Goal: Task Accomplishment & Management: Manage account settings

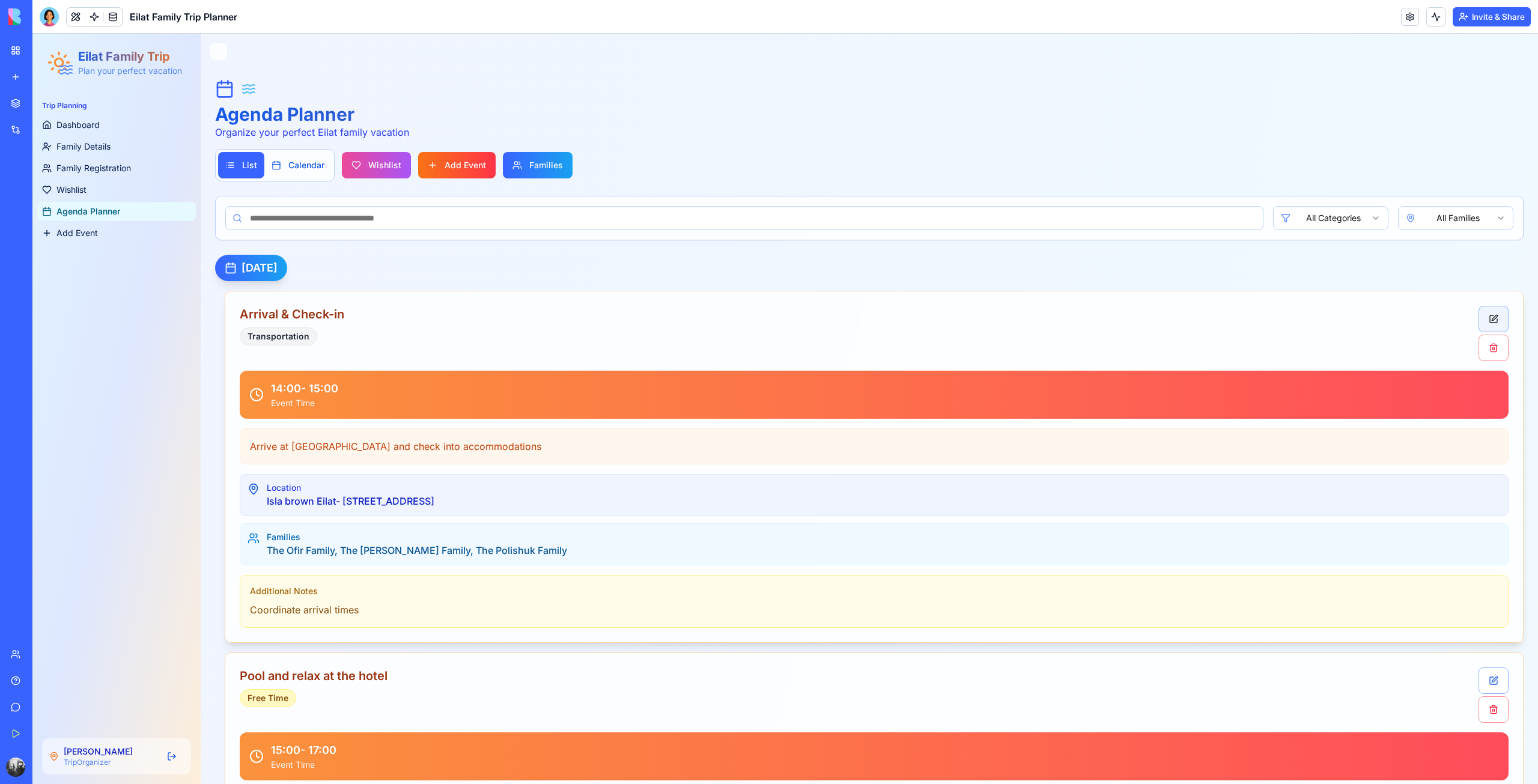
click at [1479, 312] on button "Edit" at bounding box center [1494, 319] width 30 height 26
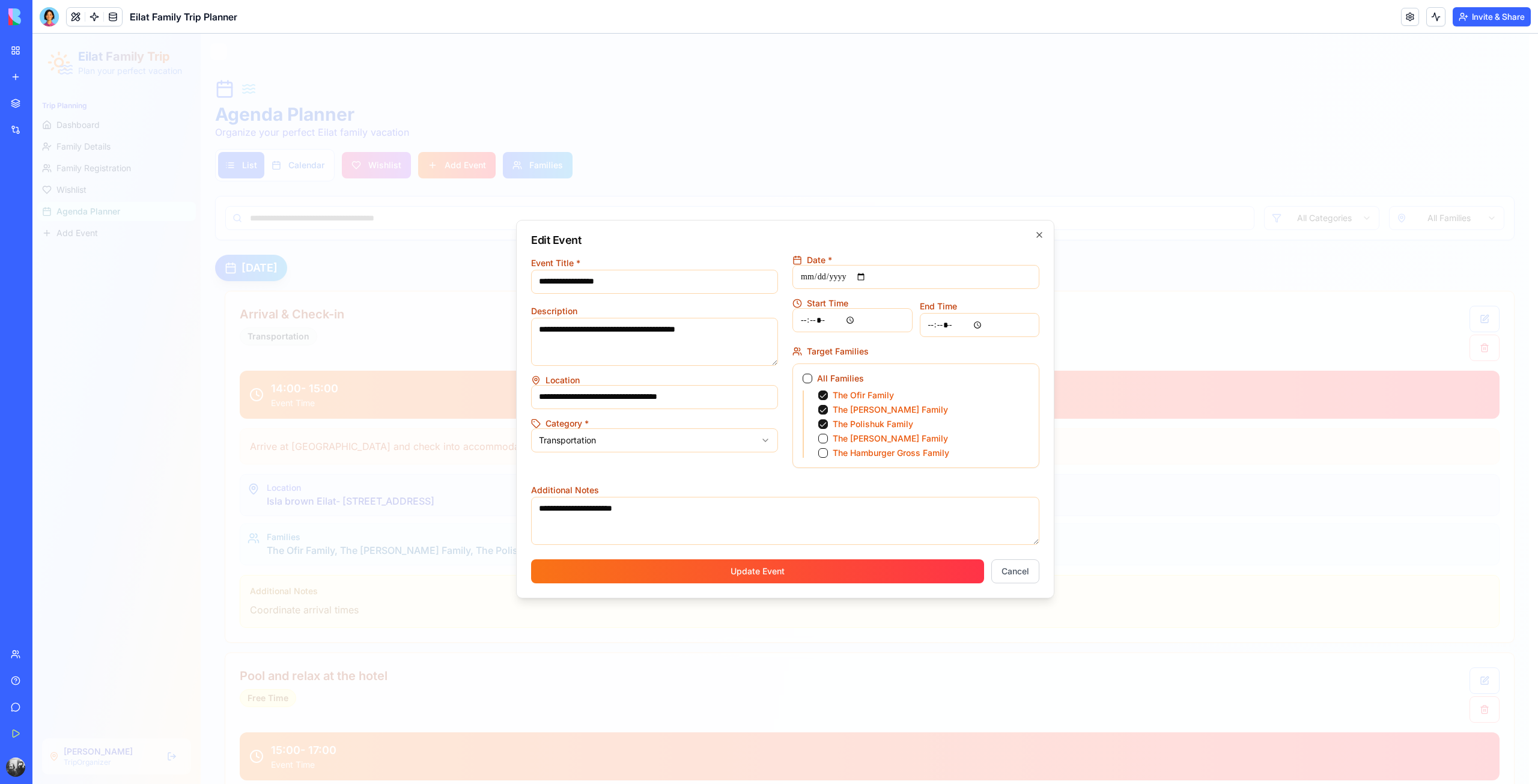
click at [826, 450] on button "The Hamburger Gross Family" at bounding box center [823, 452] width 10 height 10
click at [867, 563] on button "Update Event" at bounding box center [757, 570] width 453 height 24
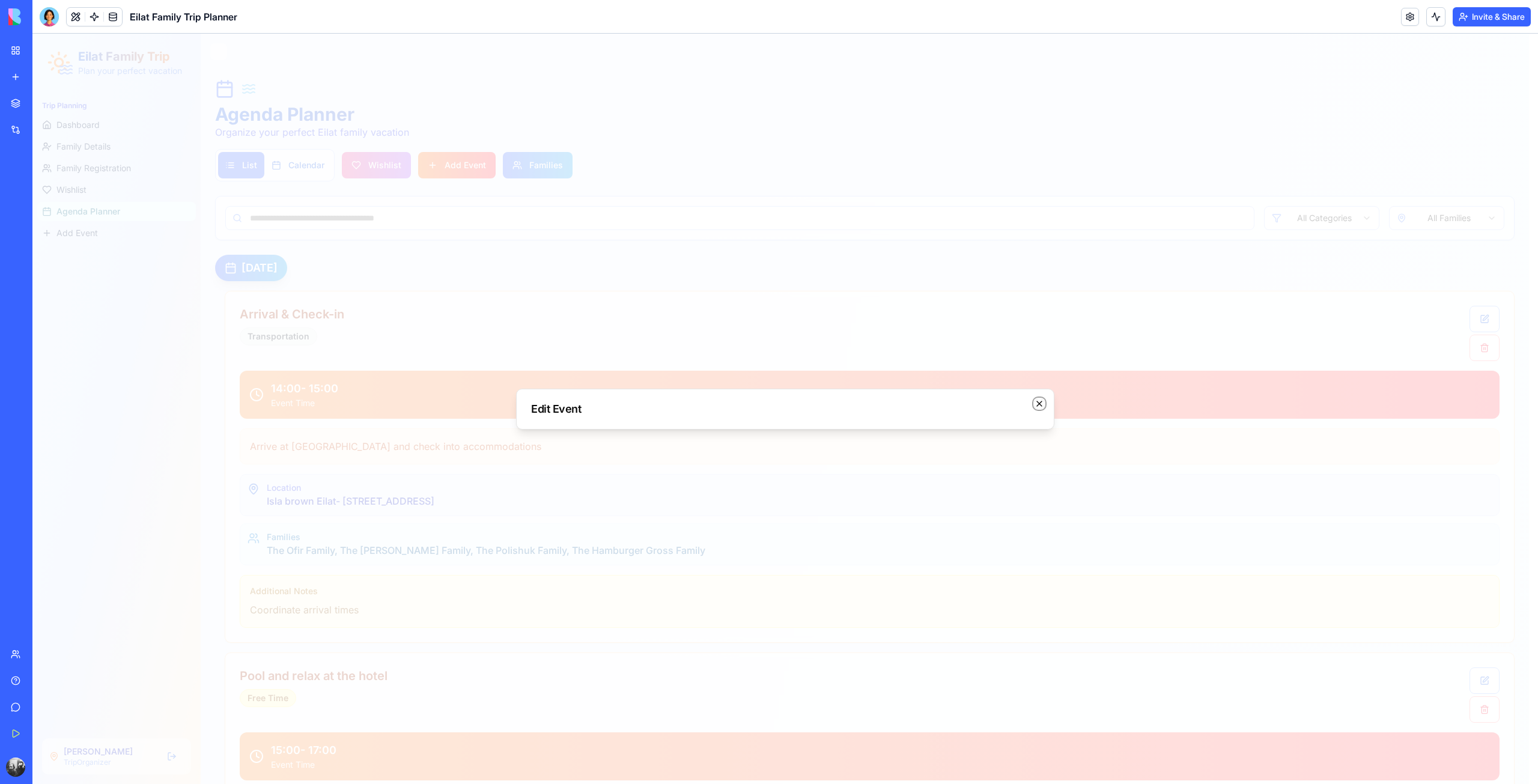
click at [1038, 406] on icon "button" at bounding box center [1039, 403] width 10 height 10
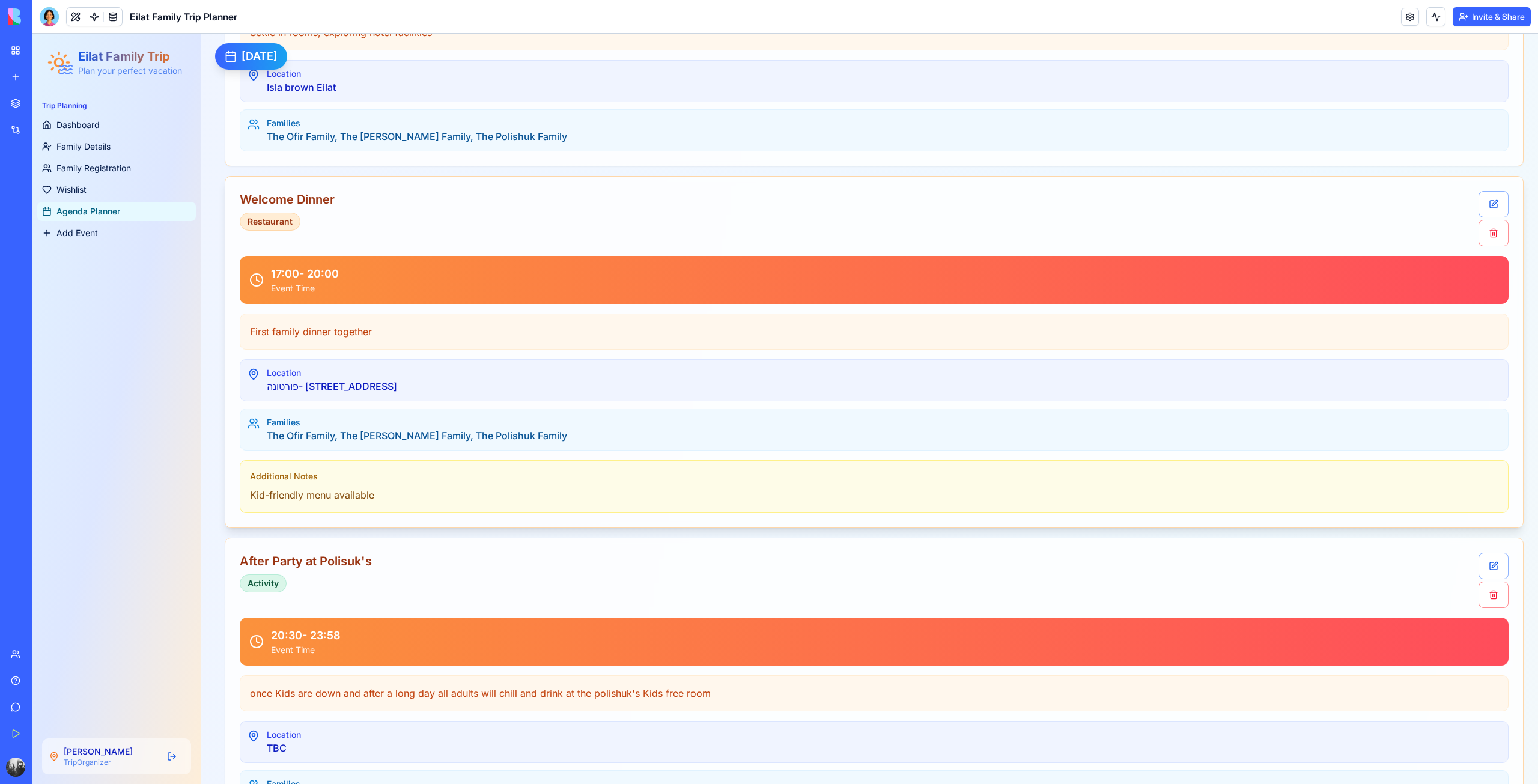
scroll to position [751, 0]
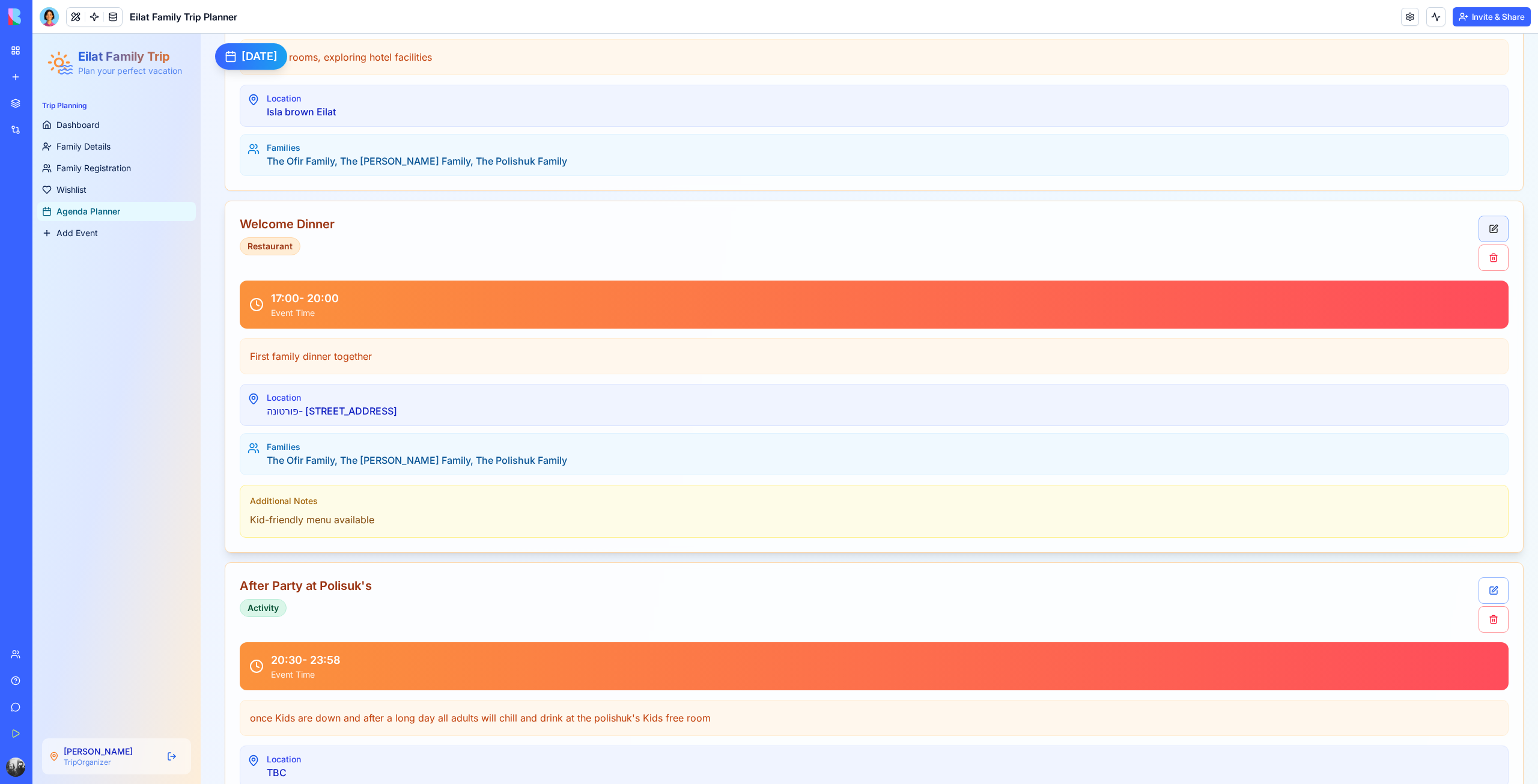
click at [1488, 232] on button "Edit" at bounding box center [1494, 229] width 30 height 26
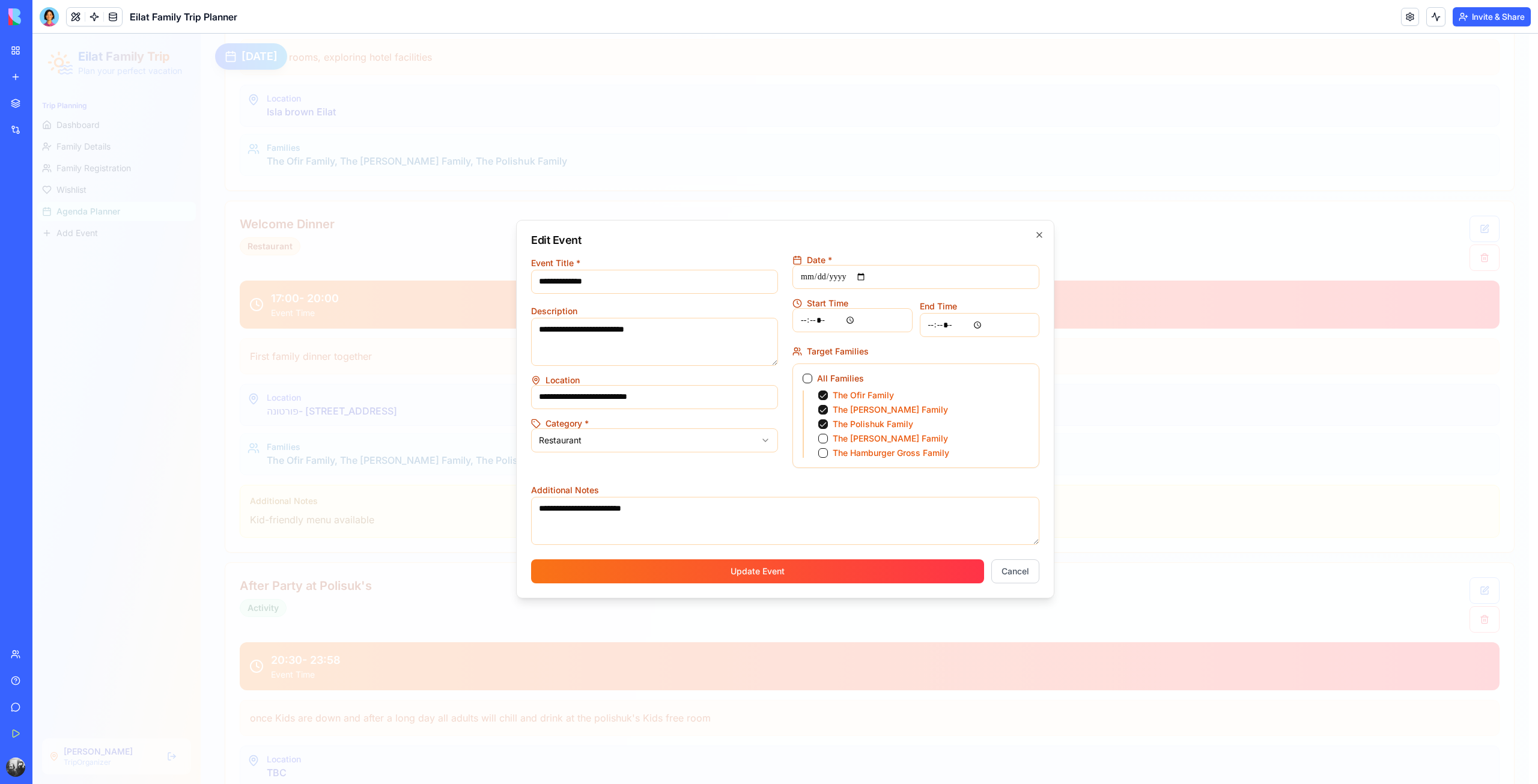
click at [819, 455] on button "The Hamburger Gross Family" at bounding box center [823, 452] width 10 height 10
click at [830, 560] on button "Update Event" at bounding box center [757, 570] width 453 height 24
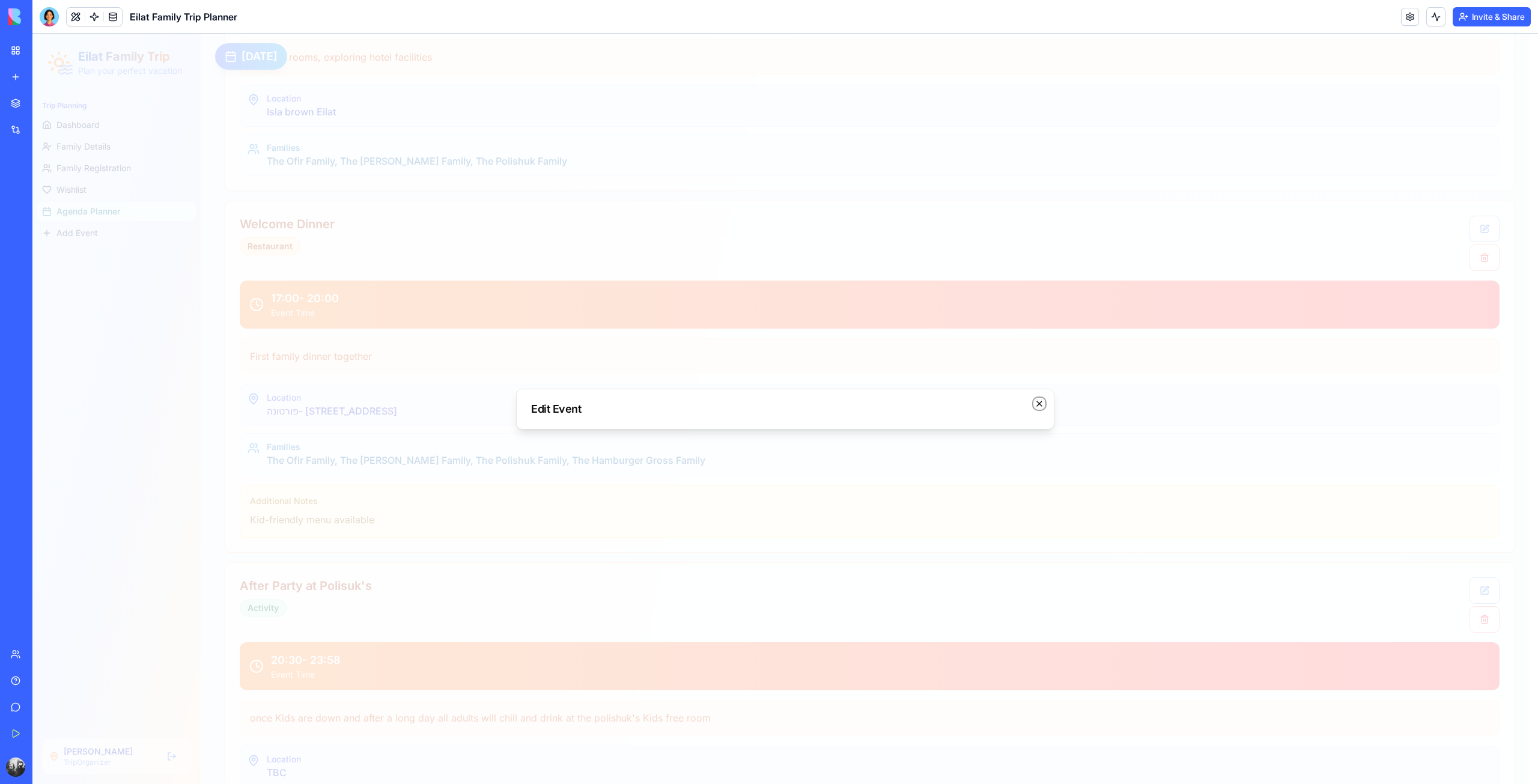
click at [1041, 406] on icon "button" at bounding box center [1039, 403] width 10 height 10
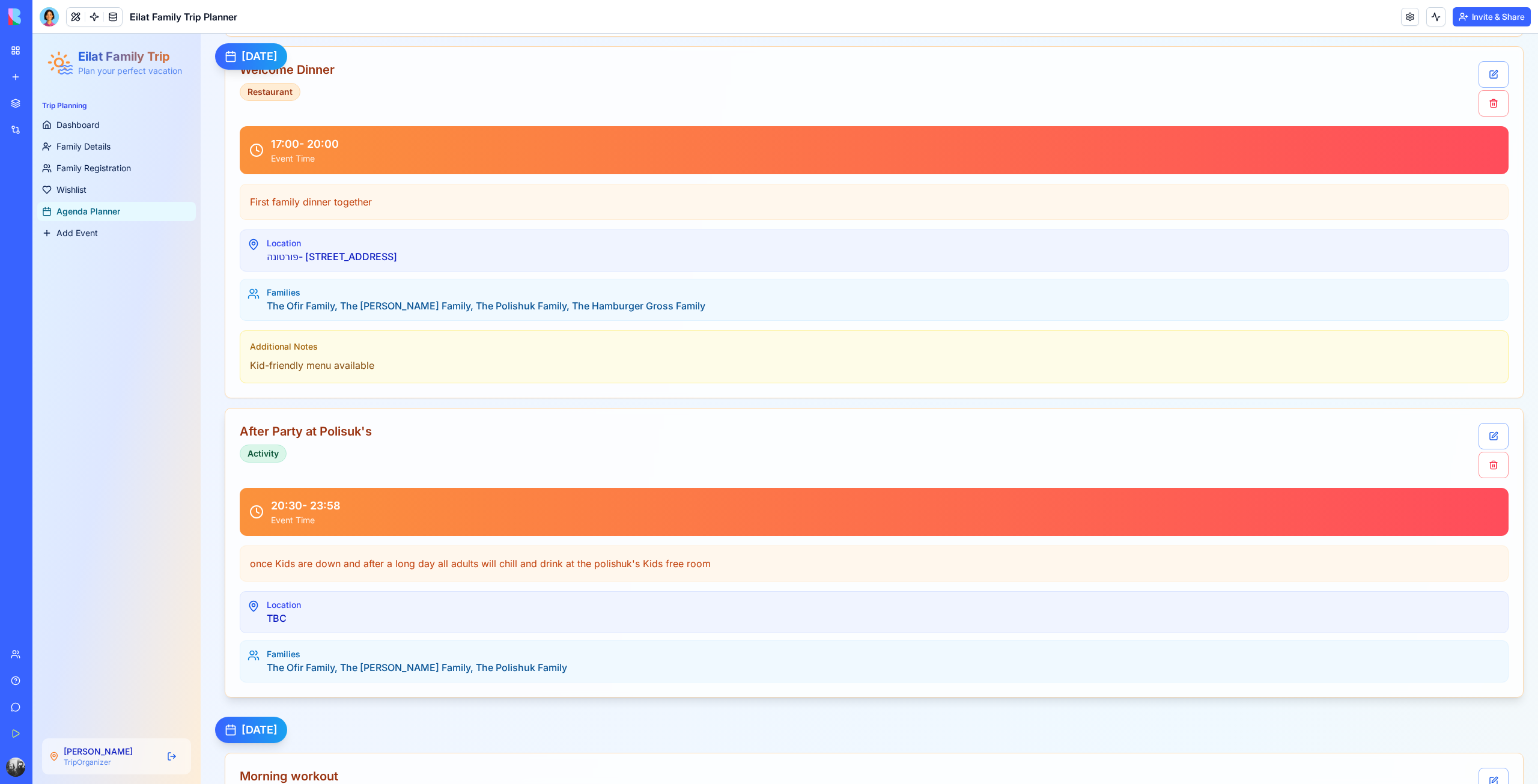
scroll to position [916, 0]
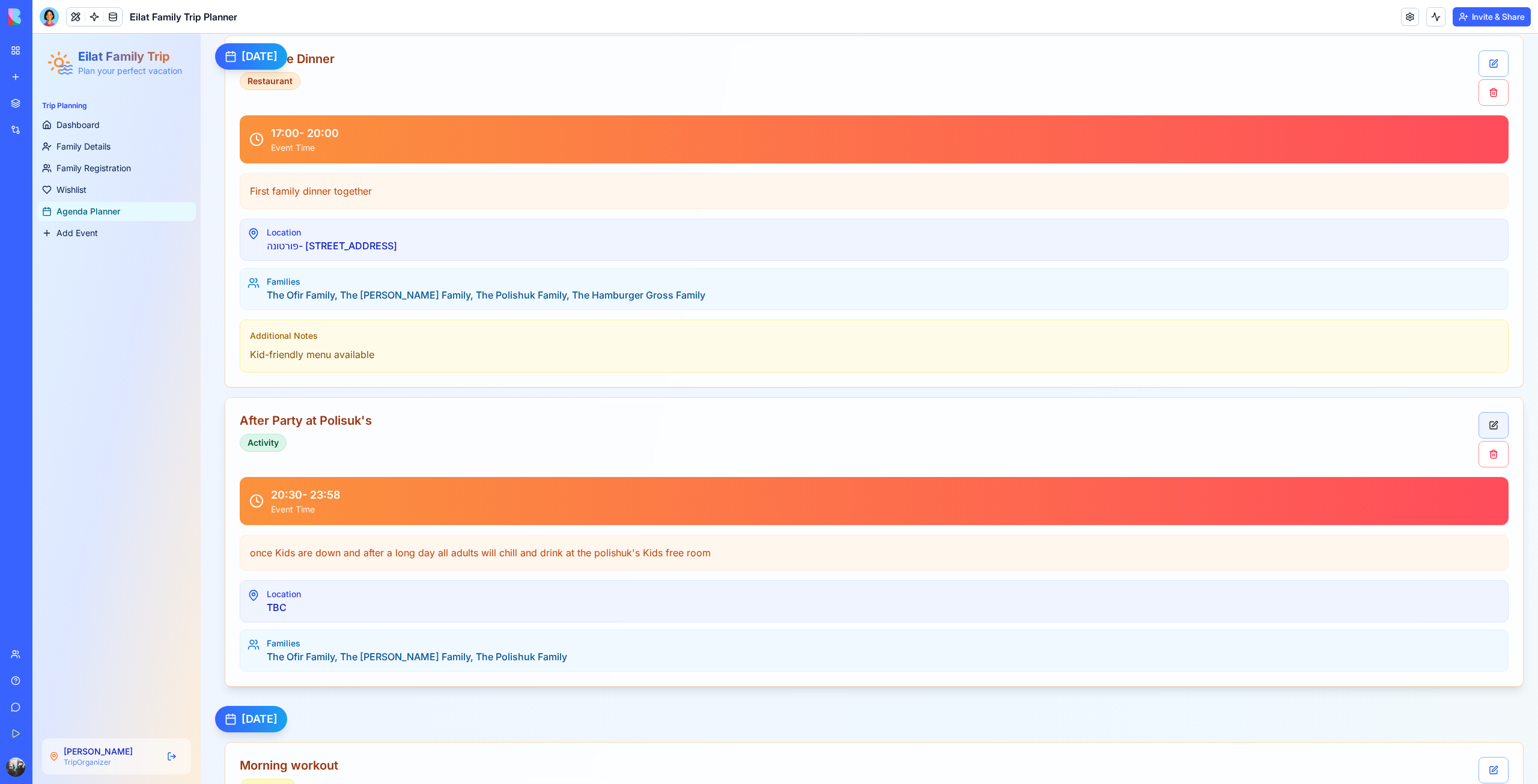
click at [1488, 428] on button "Edit" at bounding box center [1494, 425] width 30 height 26
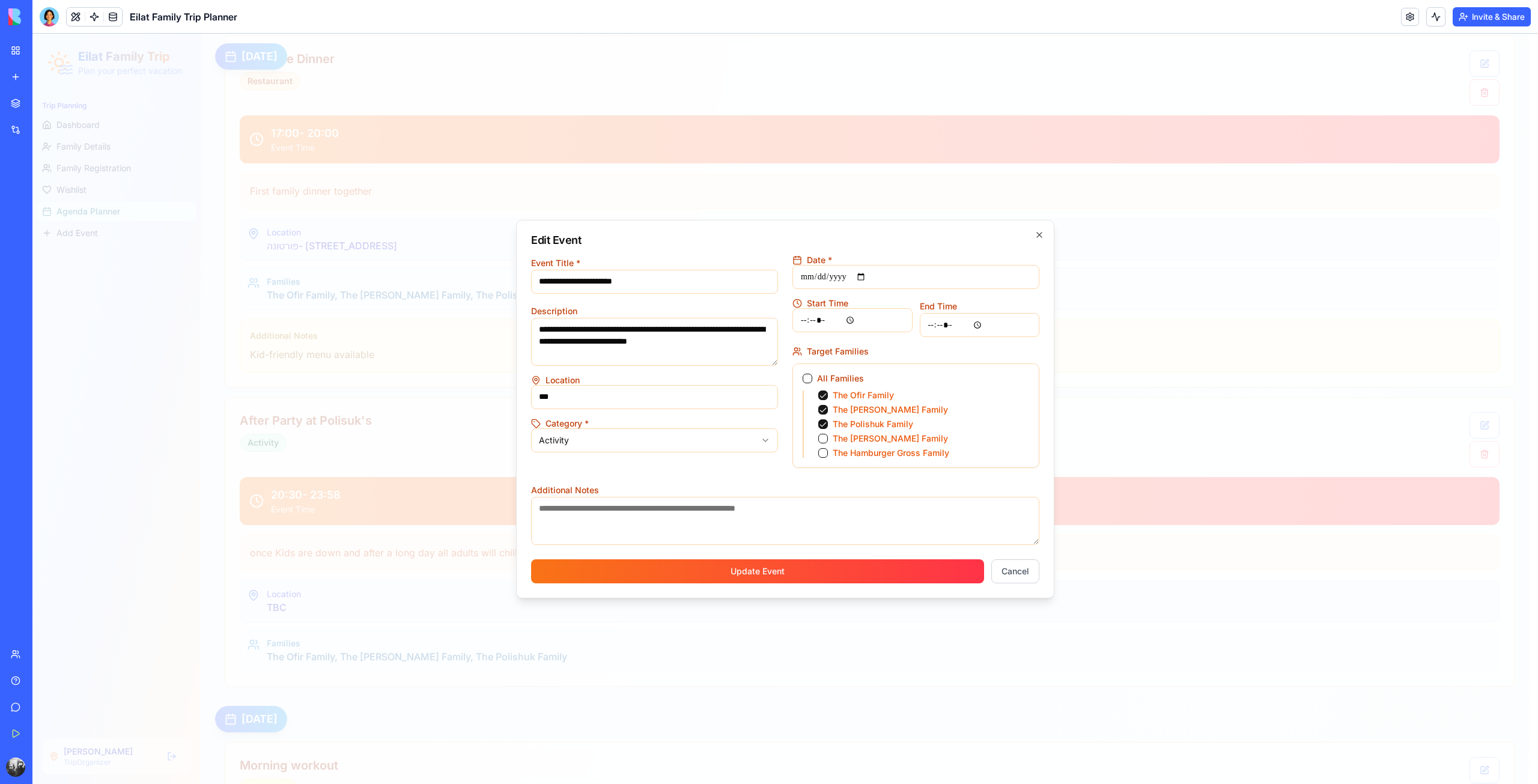
click at [813, 455] on div "The Ofir Family The [PERSON_NAME] Family The Polishuk Family The [PERSON_NAME] …" at bounding box center [916, 424] width 226 height 67
click at [826, 452] on button "The Hamburger Gross Family" at bounding box center [823, 452] width 10 height 10
click at [821, 563] on button "Update Event" at bounding box center [757, 570] width 453 height 24
